Goal: Navigation & Orientation: Find specific page/section

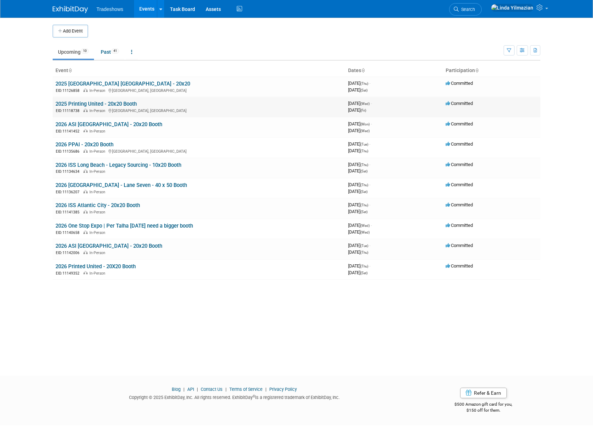
click at [89, 104] on link "2025 Printing United - 20x20 Booth" at bounding box center [95, 104] width 81 height 6
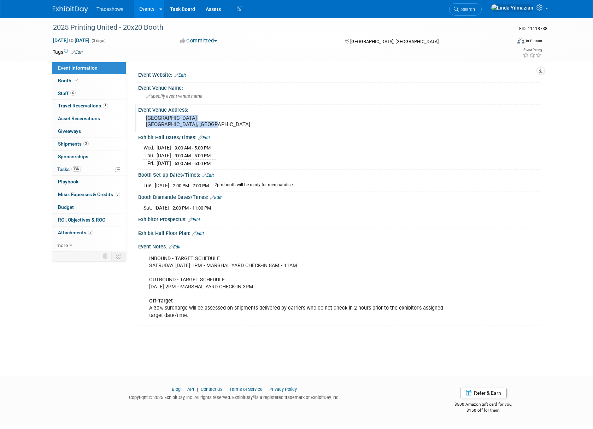
drag, startPoint x: 175, startPoint y: 126, endPoint x: 146, endPoint y: 118, distance: 30.8
click at [146, 118] on pre "[GEOGRAPHIC_DATA] [GEOGRAPHIC_DATA], [GEOGRAPHIC_DATA]" at bounding box center [222, 121] width 152 height 13
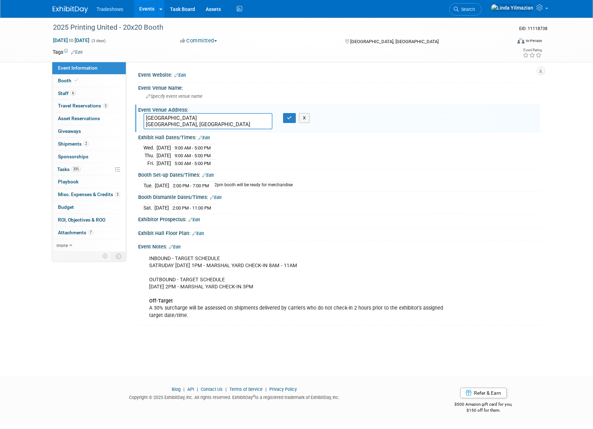
drag, startPoint x: 160, startPoint y: 123, endPoint x: 140, endPoint y: 118, distance: 20.7
click at [140, 118] on div "[GEOGRAPHIC_DATA] [GEOGRAPHIC_DATA], [GEOGRAPHIC_DATA]" at bounding box center [208, 121] width 140 height 16
click at [143, 5] on link "Events" at bounding box center [147, 9] width 26 height 18
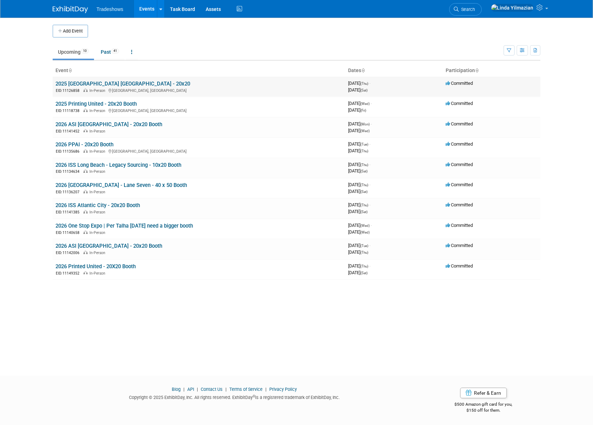
click at [90, 81] on link "2025 [GEOGRAPHIC_DATA] [GEOGRAPHIC_DATA] - 20x20" at bounding box center [122, 84] width 135 height 6
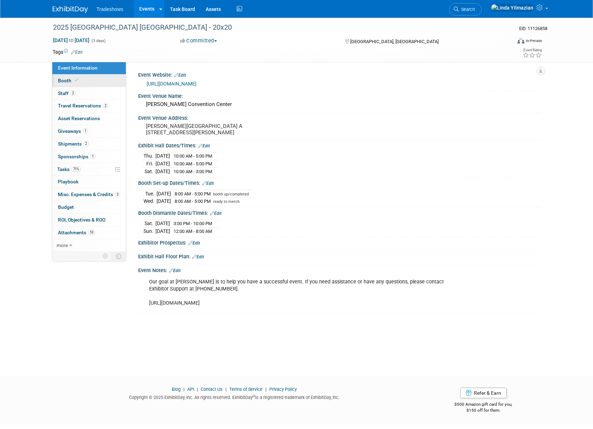
click at [69, 83] on span "Booth" at bounding box center [69, 81] width 22 height 6
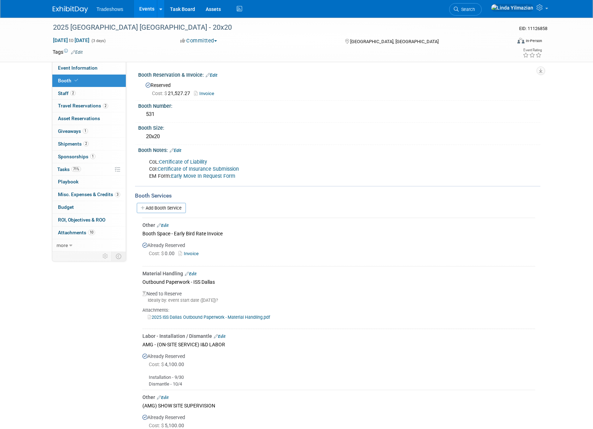
click at [144, 12] on link "Events" at bounding box center [147, 9] width 26 height 18
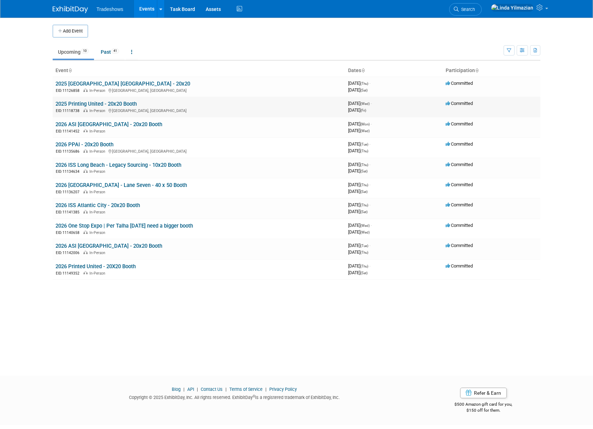
click at [86, 103] on link "2025 Printing United - 20x20 Booth" at bounding box center [95, 104] width 81 height 6
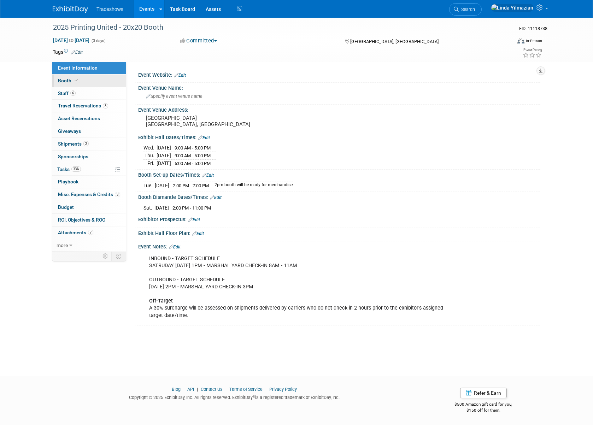
click at [64, 83] on span "Booth" at bounding box center [69, 81] width 22 height 6
